Goal: Information Seeking & Learning: Learn about a topic

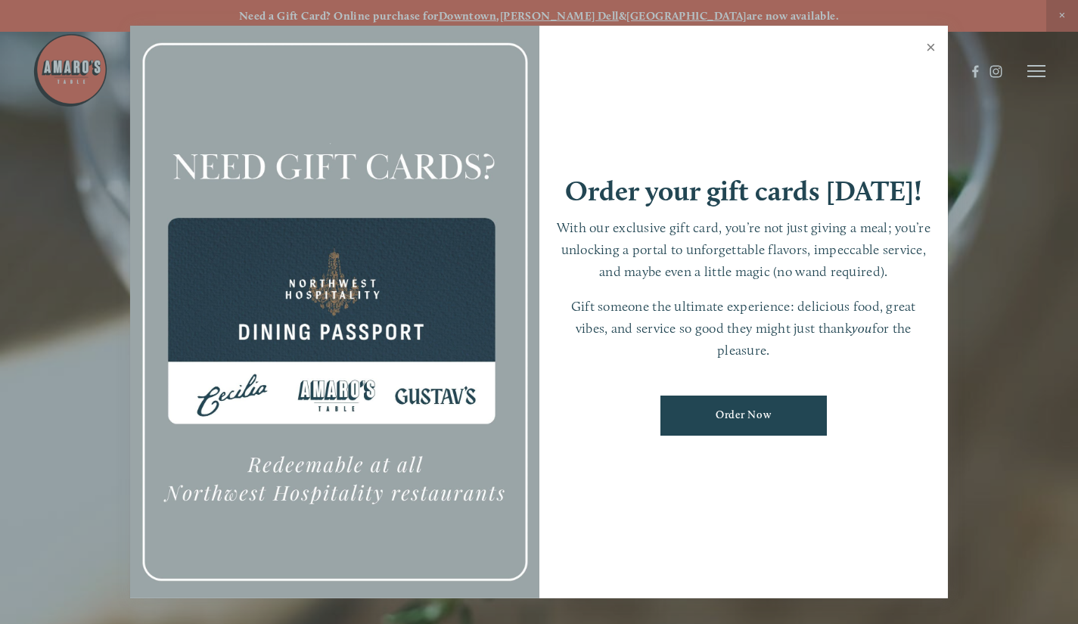
click at [929, 45] on link "Close" at bounding box center [930, 49] width 29 height 42
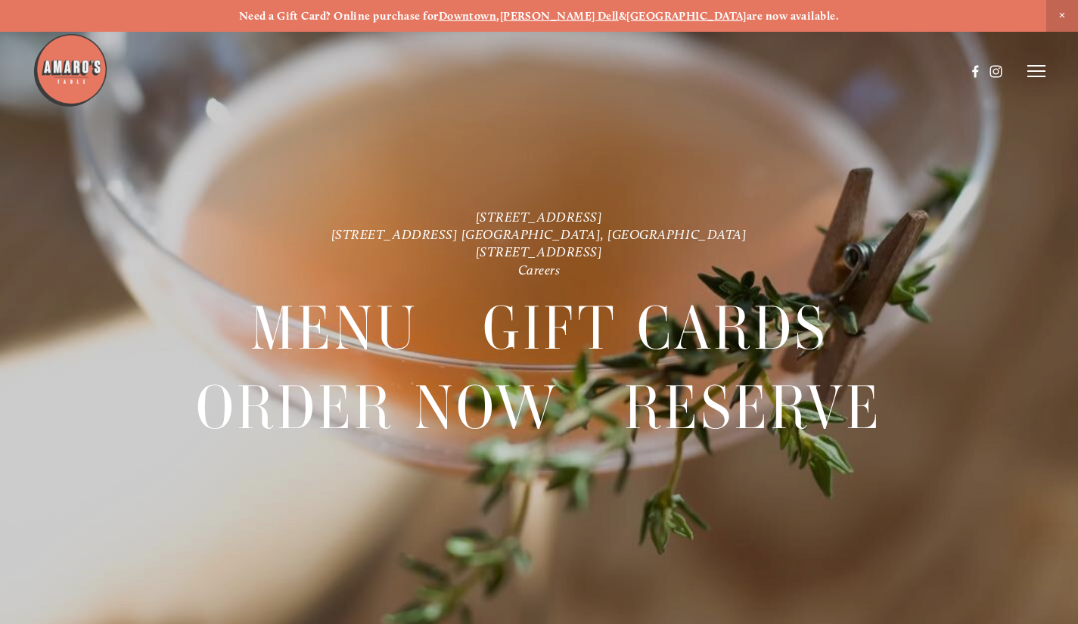
click at [1030, 74] on icon at bounding box center [1036, 71] width 18 height 14
click at [771, 69] on span "Menu" at bounding box center [768, 70] width 28 height 13
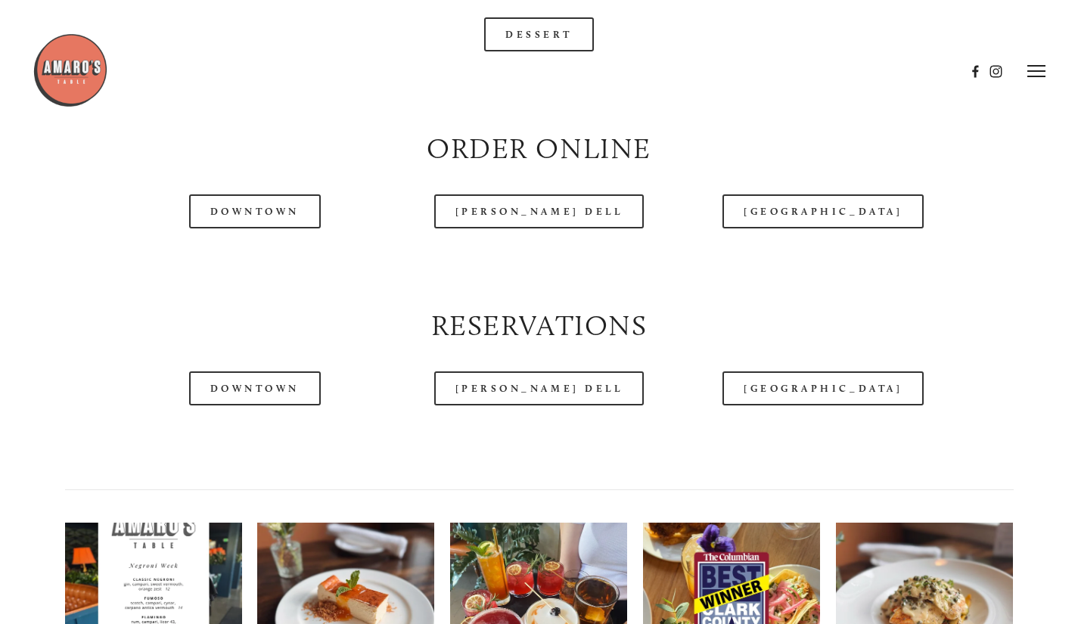
scroll to position [1588, 0]
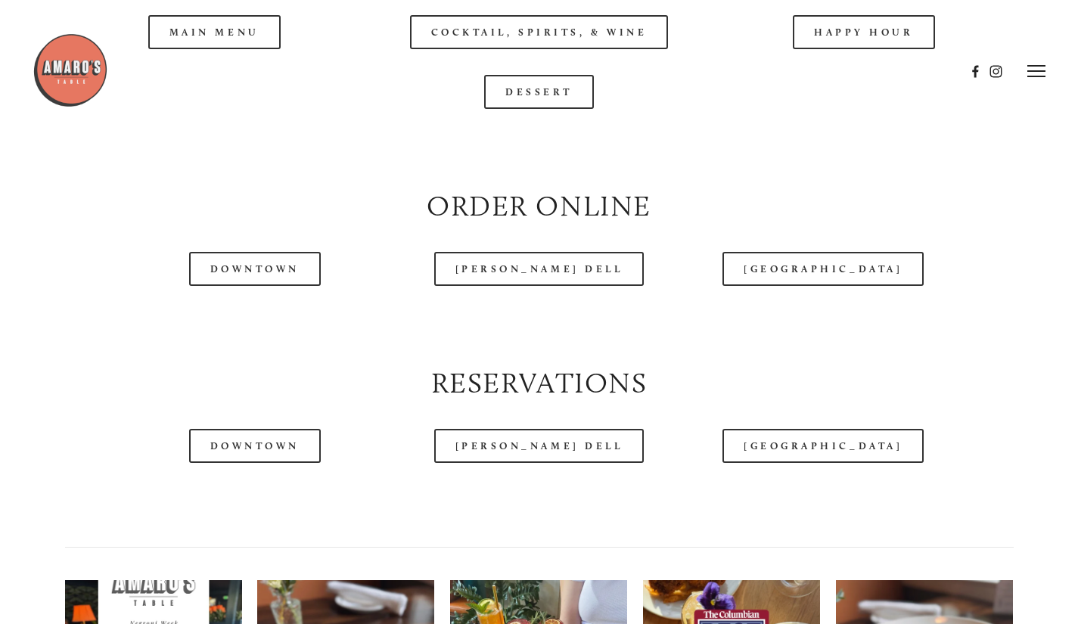
click at [228, 76] on div at bounding box center [499, 72] width 932 height 78
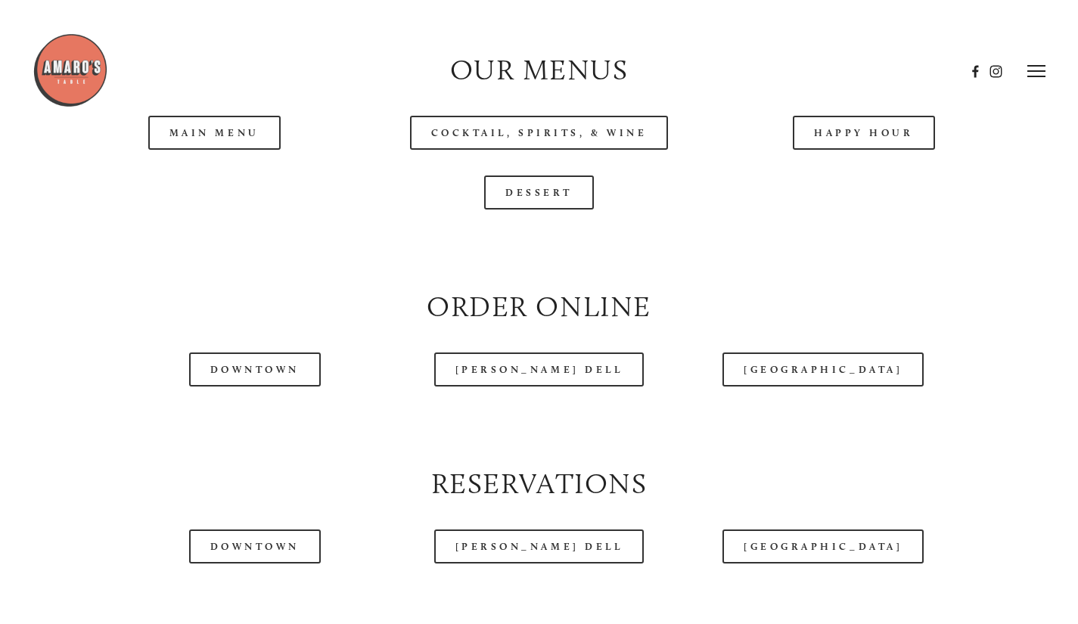
scroll to position [1361, 0]
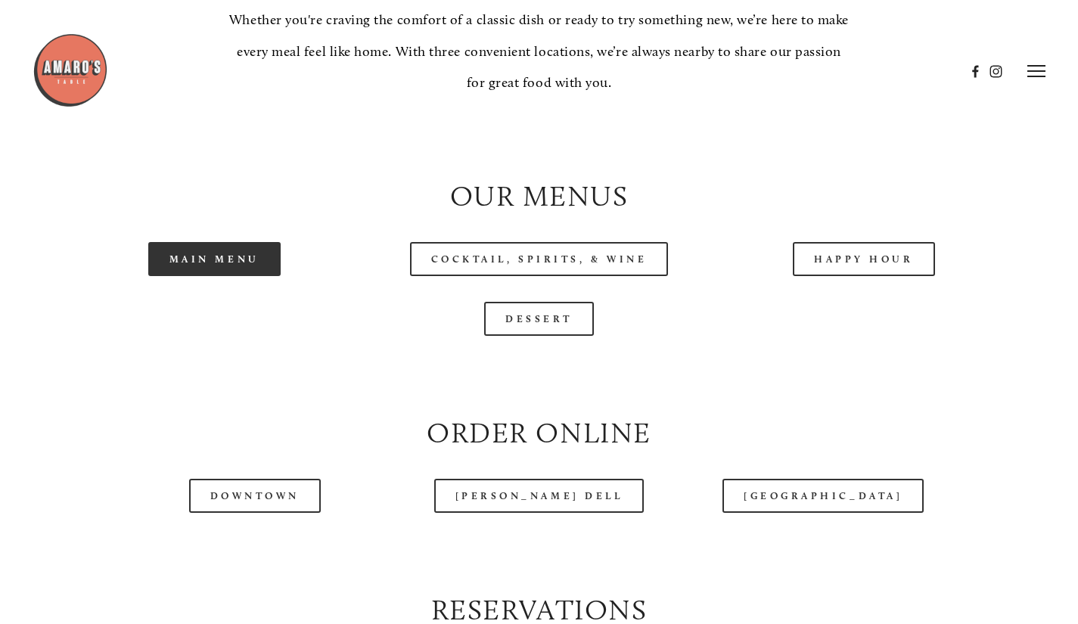
click at [185, 276] on link "Main Menu" at bounding box center [214, 259] width 132 height 34
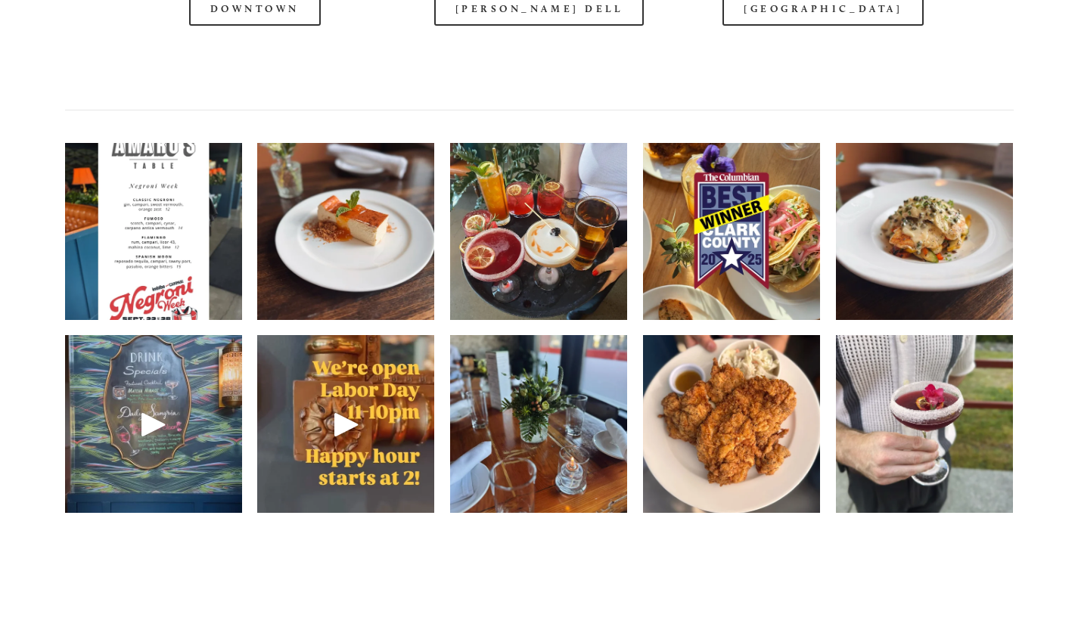
scroll to position [2042, 0]
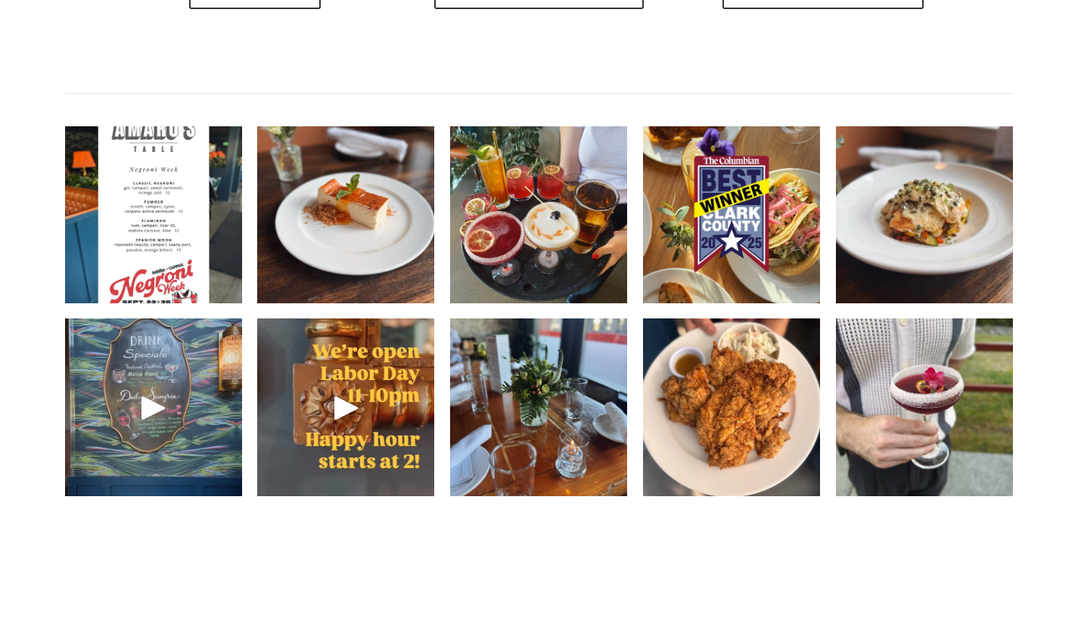
click at [164, 233] on img at bounding box center [153, 215] width 177 height 236
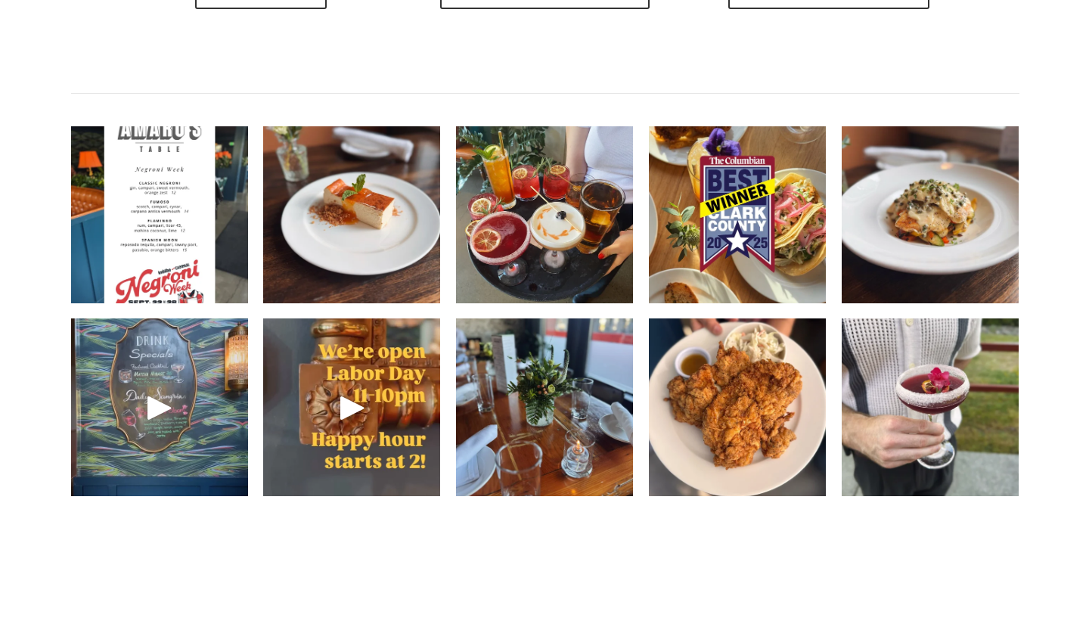
scroll to position [2012, 0]
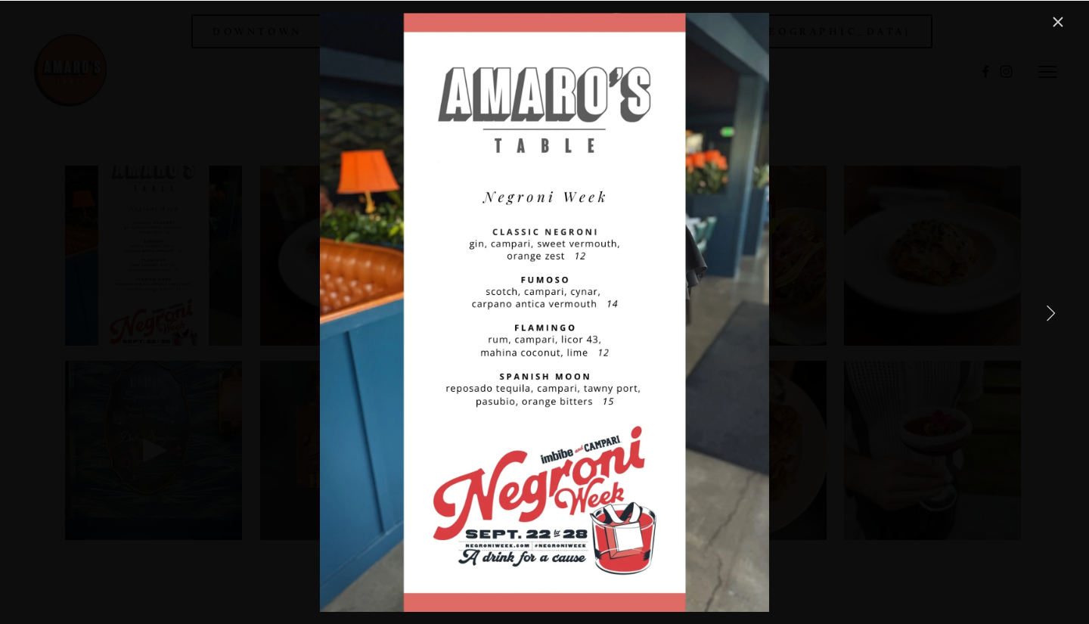
click at [1049, 316] on link "Next Item" at bounding box center [1050, 312] width 33 height 33
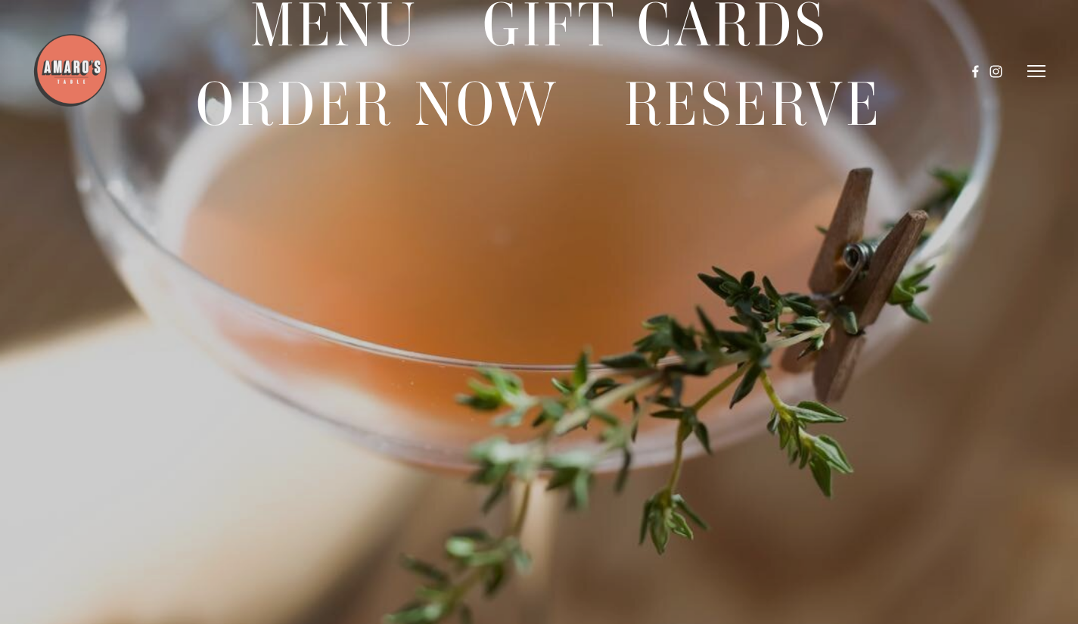
scroll to position [302, 0]
click at [1037, 70] on icon at bounding box center [1036, 71] width 18 height 14
click at [1037, 70] on icon at bounding box center [1034, 71] width 14 height 14
click at [295, 30] on header "Menu Order Now Visit Gallery 0" at bounding box center [539, 71] width 1013 height 143
click at [321, 42] on div at bounding box center [499, 72] width 932 height 78
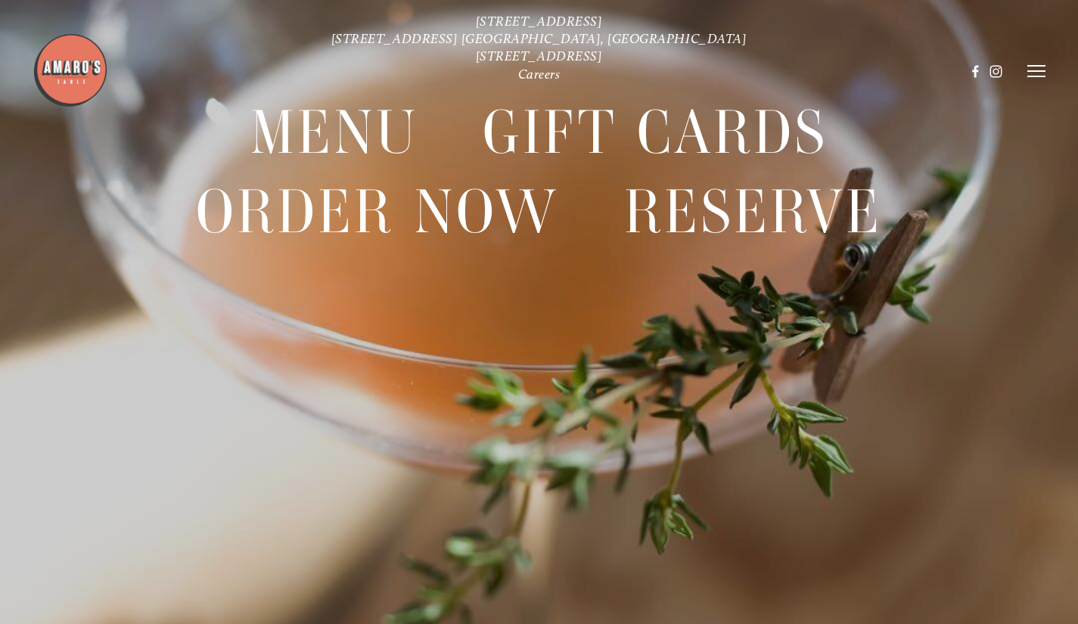
scroll to position [0, 0]
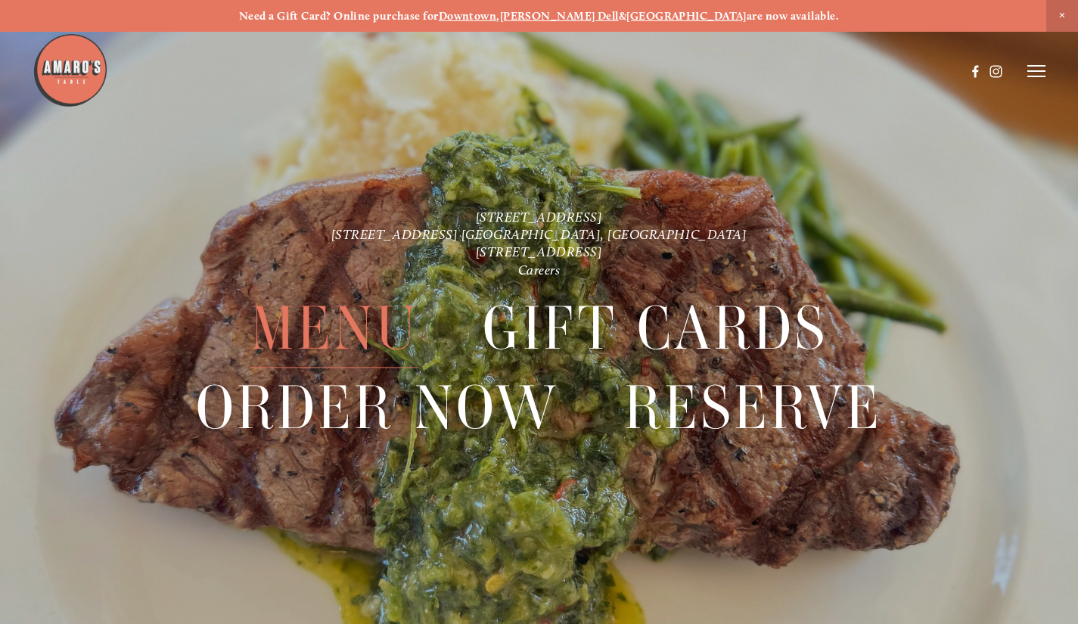
click at [366, 344] on span "Menu" at bounding box center [334, 329] width 168 height 78
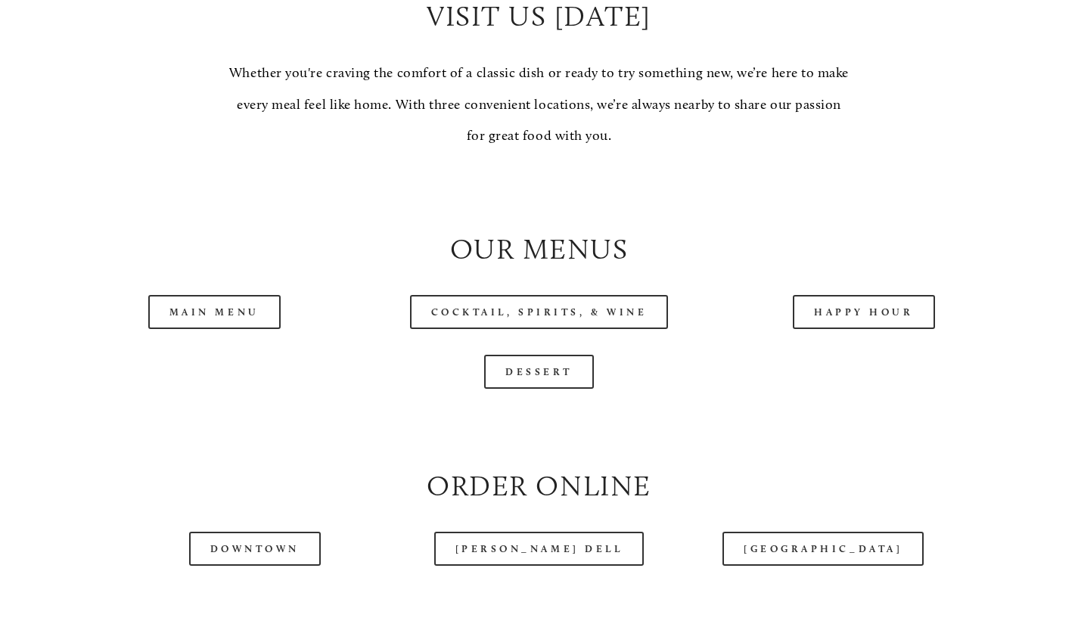
scroll to position [1361, 0]
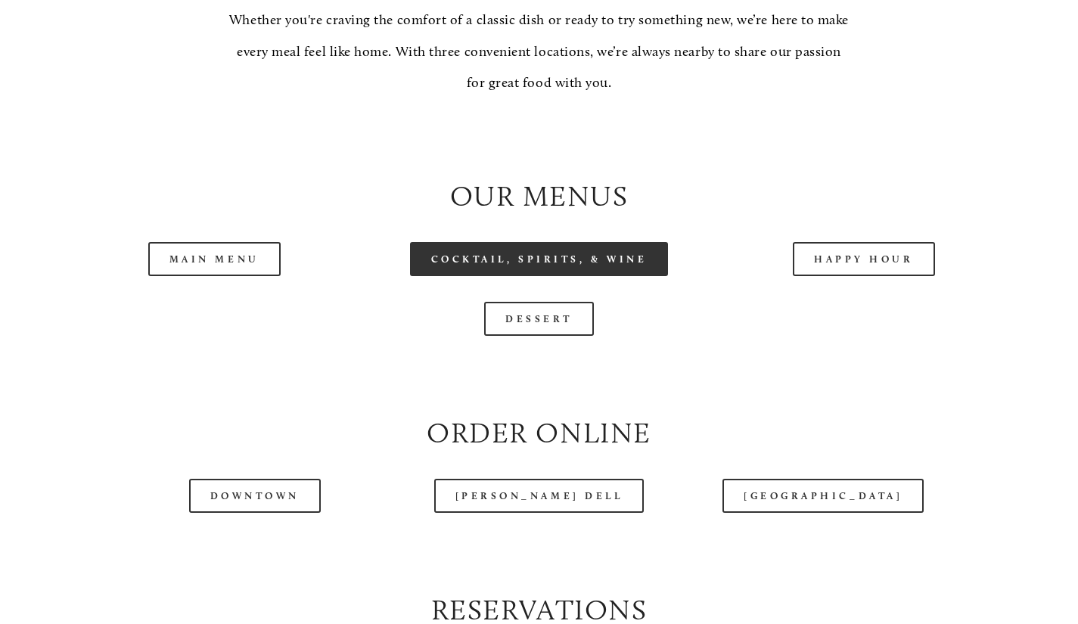
click at [556, 276] on link "Cocktail, Spirits, & Wine" at bounding box center [539, 259] width 259 height 34
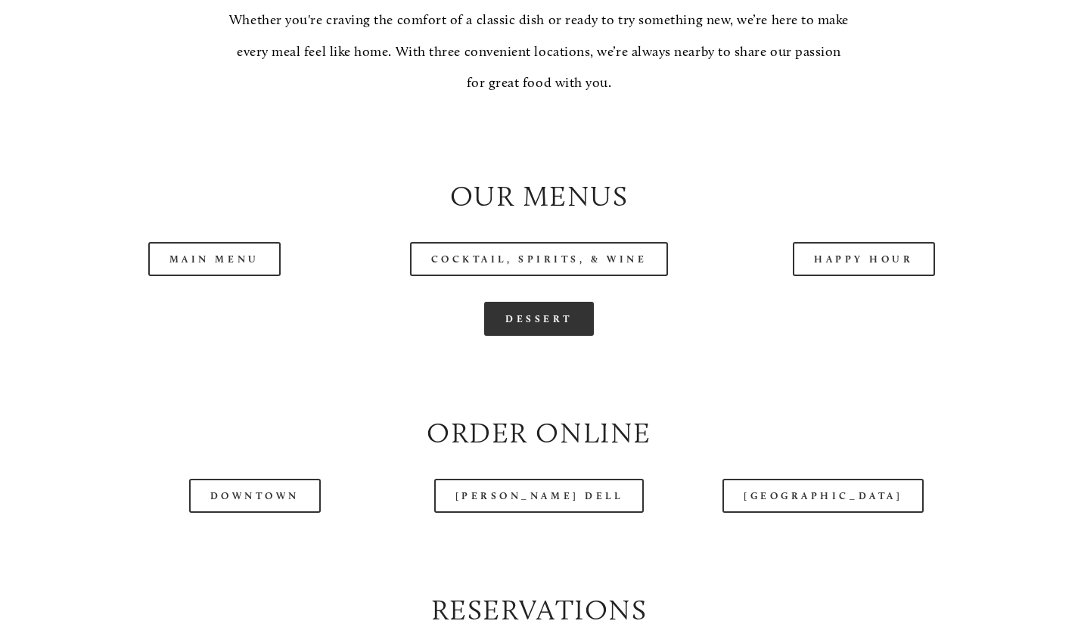
click at [573, 336] on link "Dessert" at bounding box center [539, 319] width 110 height 34
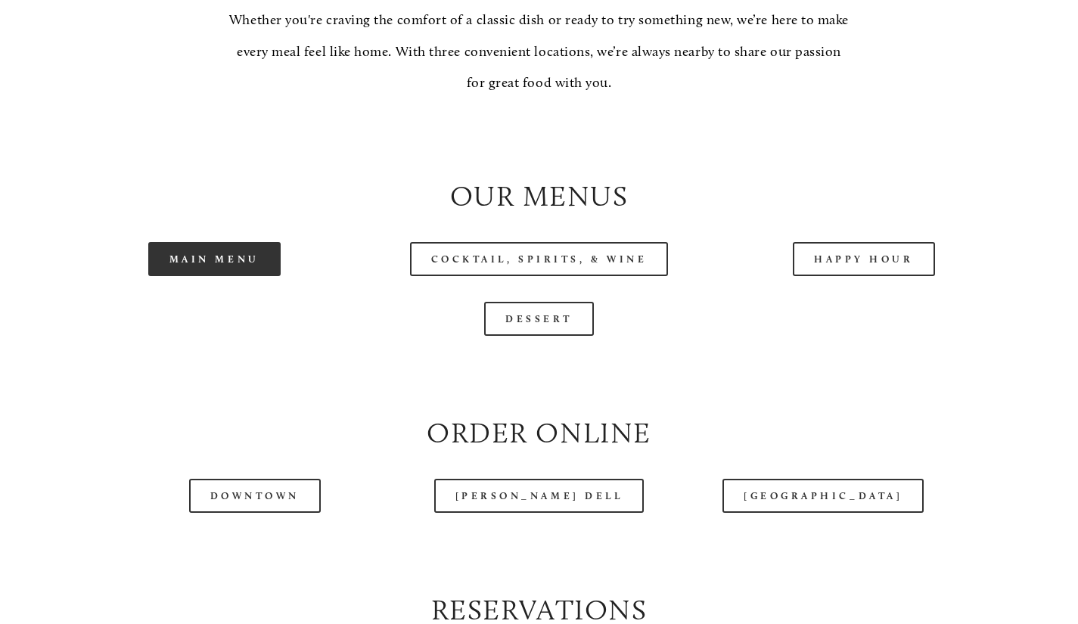
click at [201, 276] on link "Main Menu" at bounding box center [214, 259] width 132 height 34
